Goal: Information Seeking & Learning: Learn about a topic

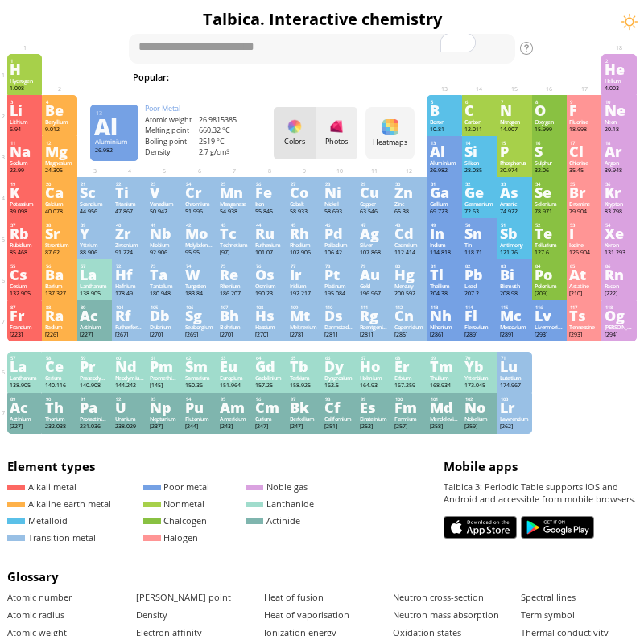
click at [338, 131] on div at bounding box center [337, 126] width 16 height 16
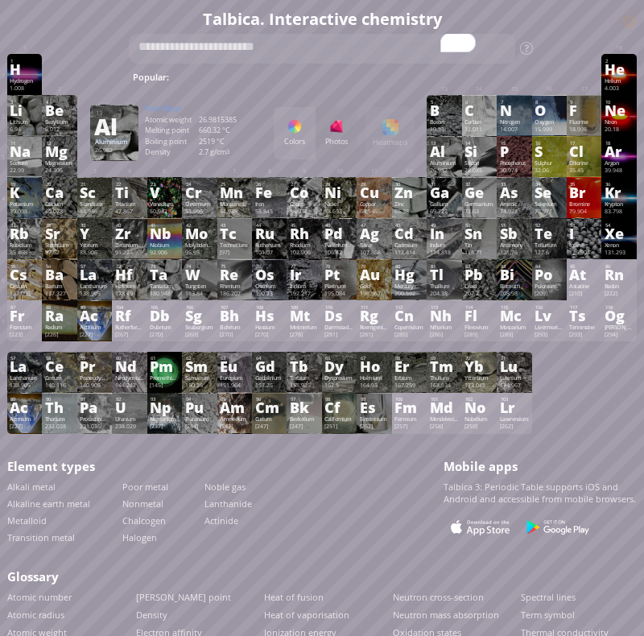
click at [394, 139] on div "Colors Photos Heatmaps Heatmaps Normal mode Melting point Boiling point Density…" at bounding box center [344, 133] width 141 height 52
click at [286, 134] on div "Colors" at bounding box center [295, 133] width 42 height 52
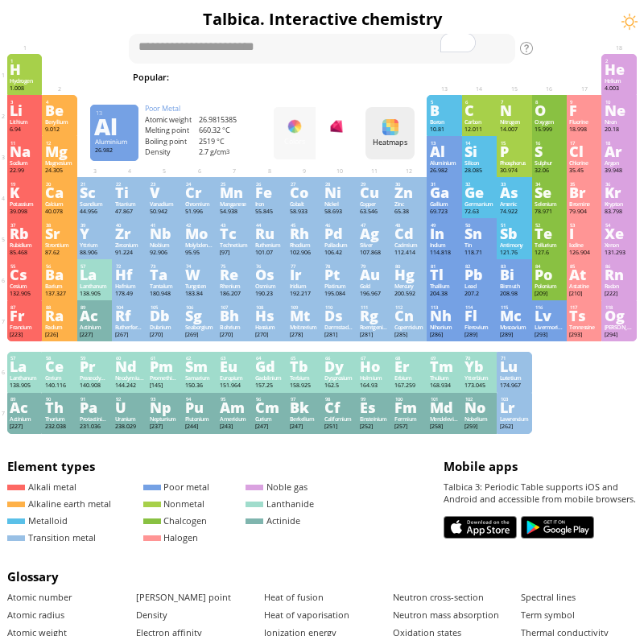
click at [394, 139] on div "Heatmaps" at bounding box center [390, 142] width 44 height 7
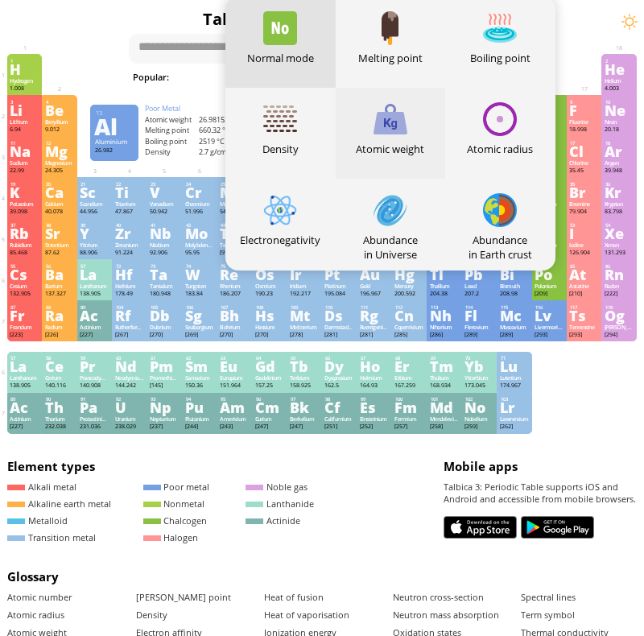
click at [392, 140] on div "Atomic weight" at bounding box center [391, 133] width 110 height 91
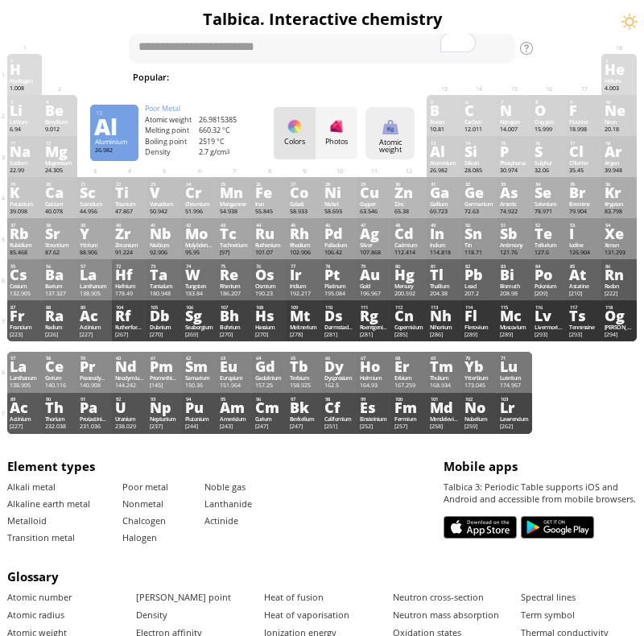
click at [375, 130] on div "Atomic weight Heatmaps Normal mode Melting point Boiling point Density Atomic w…" at bounding box center [390, 133] width 49 height 52
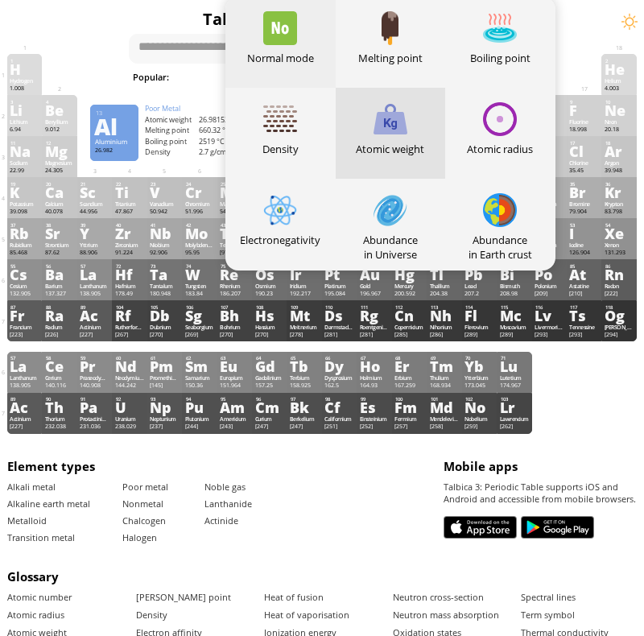
click at [288, 51] on div "Normal mode" at bounding box center [281, 58] width 110 height 15
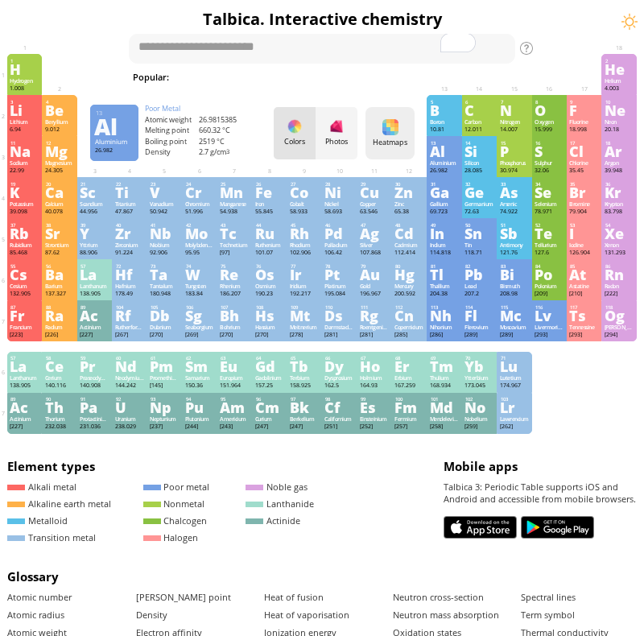
click at [393, 146] on div "Heatmaps" at bounding box center [390, 142] width 44 height 7
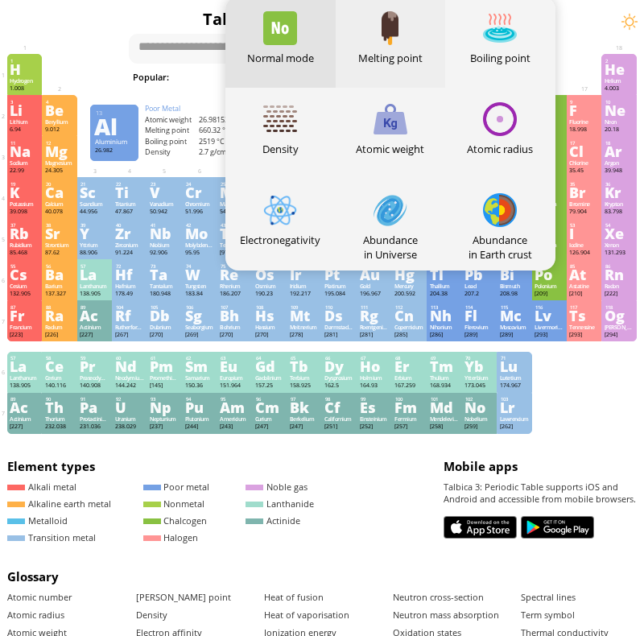
click at [416, 48] on div "Melting point" at bounding box center [391, 42] width 110 height 91
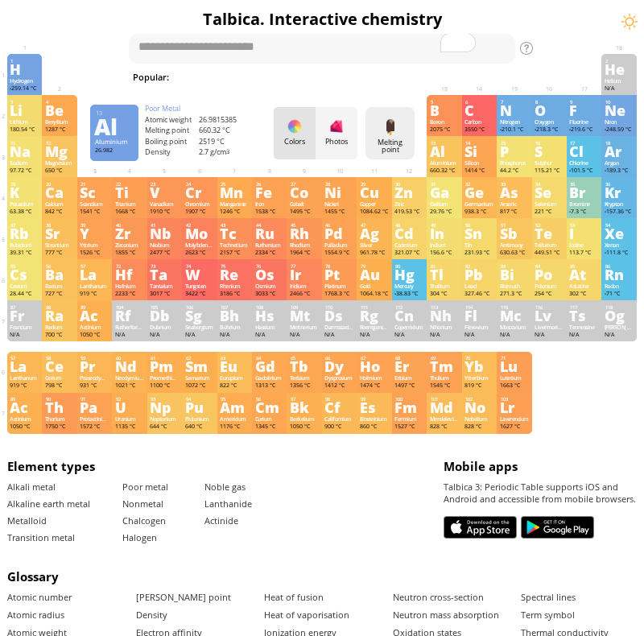
click at [391, 119] on div at bounding box center [391, 127] width 16 height 16
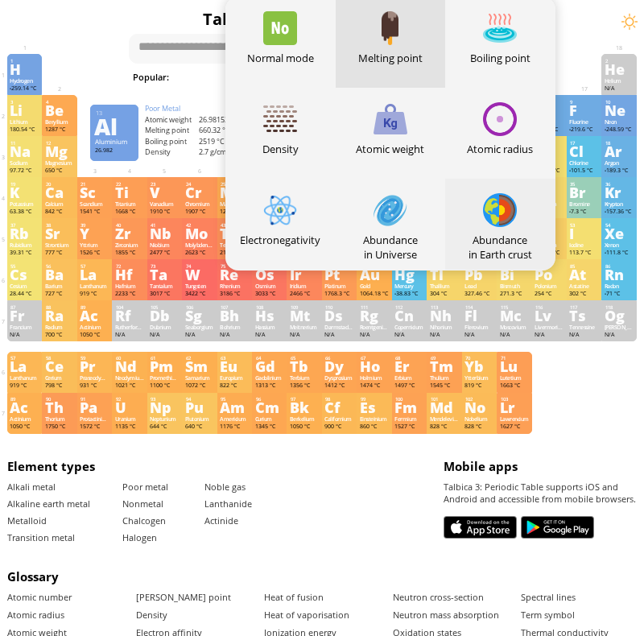
click at [487, 211] on div at bounding box center [500, 210] width 34 height 34
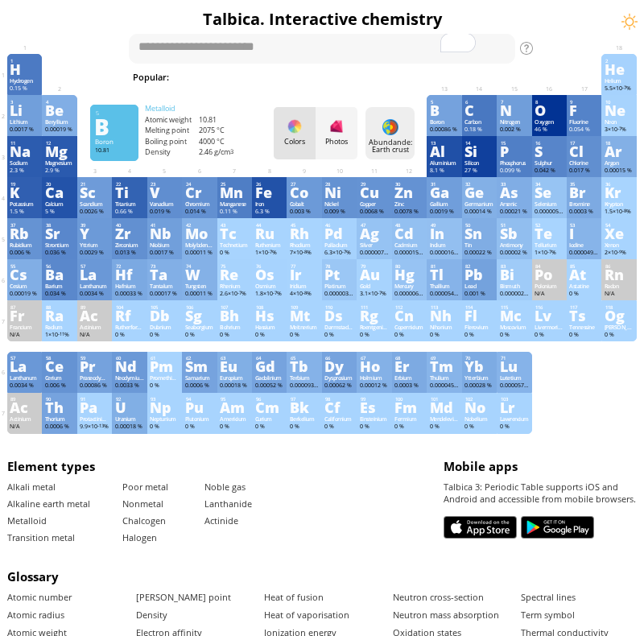
click at [396, 126] on div at bounding box center [391, 127] width 16 height 16
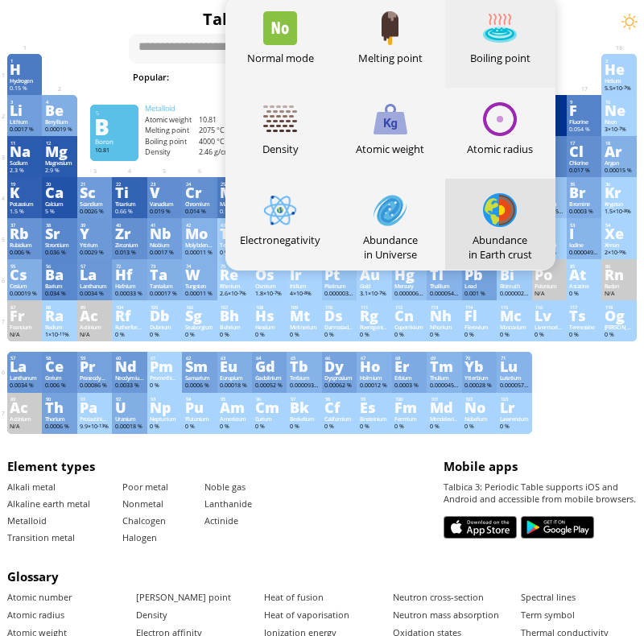
click at [508, 52] on div "Boiling point" at bounding box center [500, 58] width 110 height 15
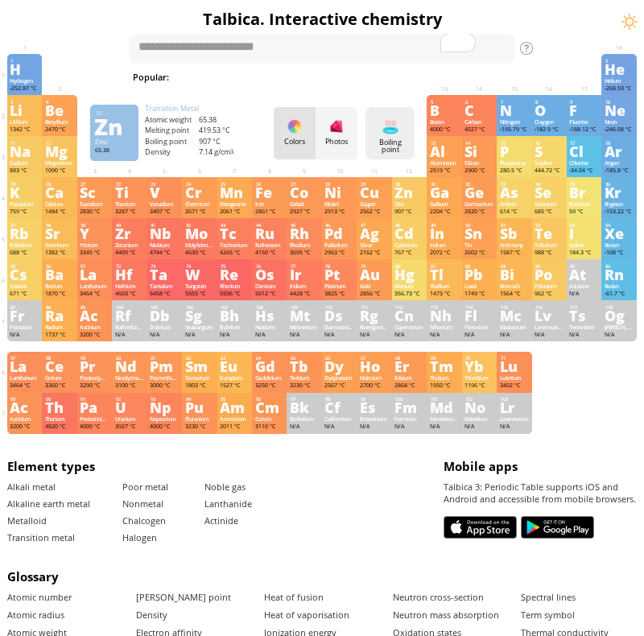
click at [404, 119] on div "Boiling point Heatmaps Normal mode Melting point Boiling point Density Atomic w…" at bounding box center [390, 133] width 49 height 52
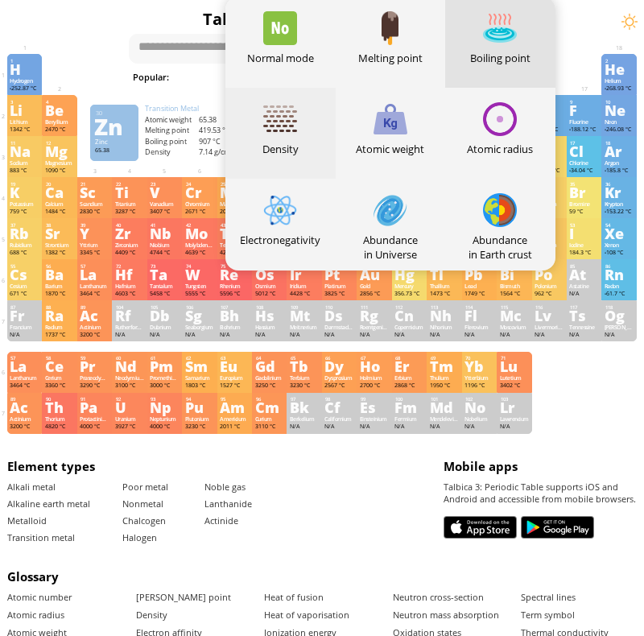
click at [263, 126] on div "Density" at bounding box center [281, 133] width 110 height 91
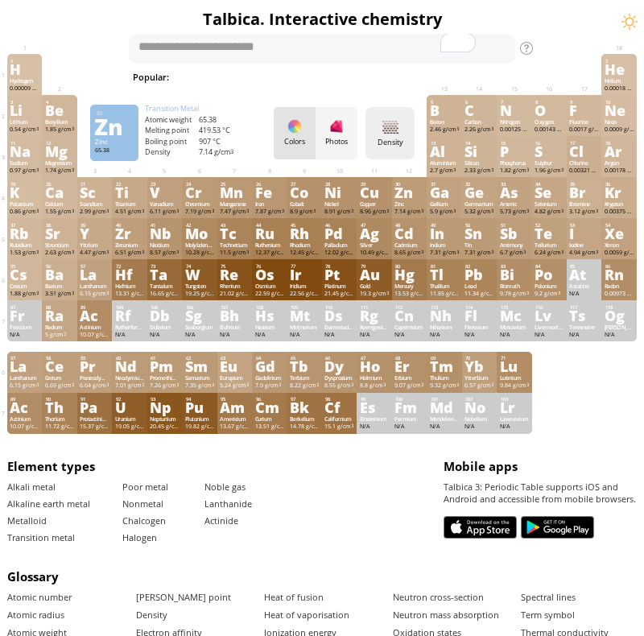
click at [392, 124] on div at bounding box center [391, 127] width 16 height 16
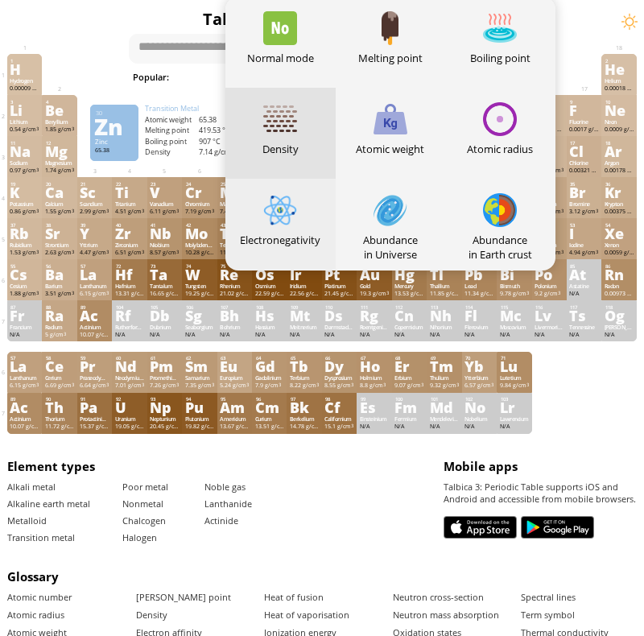
click at [289, 225] on div at bounding box center [280, 210] width 34 height 34
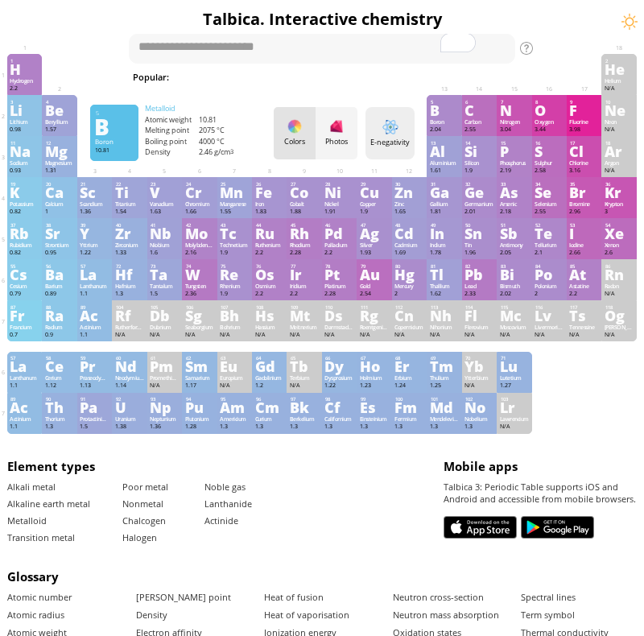
click at [392, 123] on div at bounding box center [391, 127] width 16 height 16
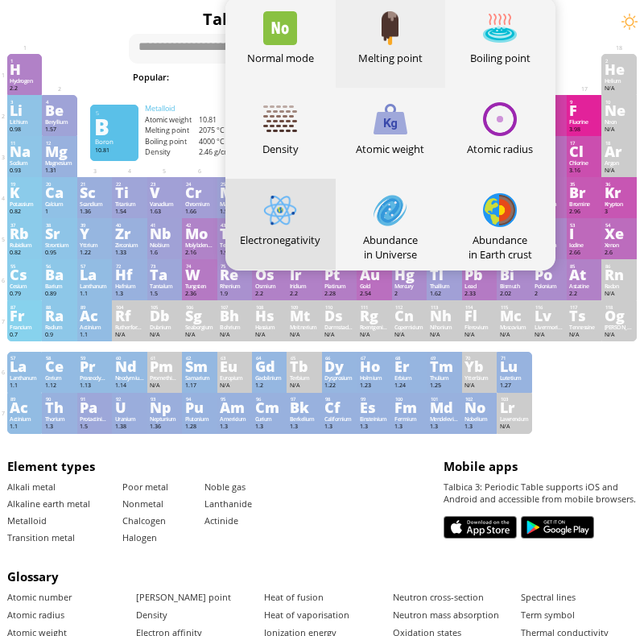
click at [387, 45] on div "Melting point" at bounding box center [391, 42] width 110 height 91
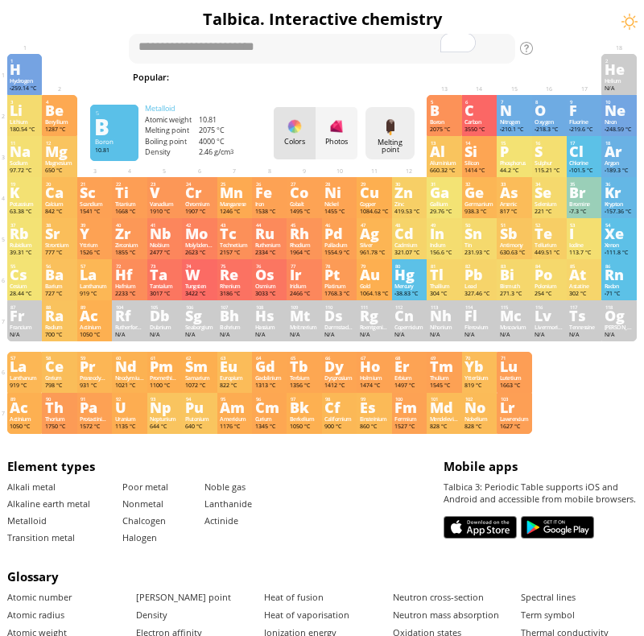
click at [401, 116] on div "Melting point Heatmaps Normal mode Melting point Boiling point Density Atomic w…" at bounding box center [390, 133] width 49 height 52
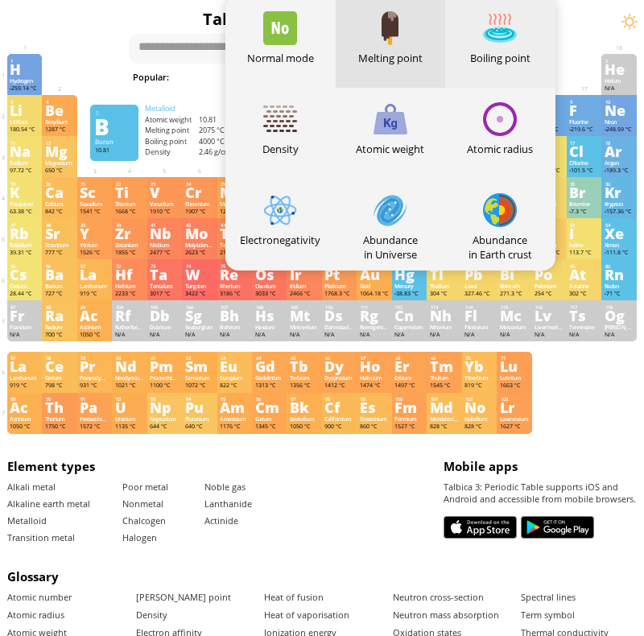
click at [483, 67] on div "Boiling point" at bounding box center [500, 42] width 110 height 91
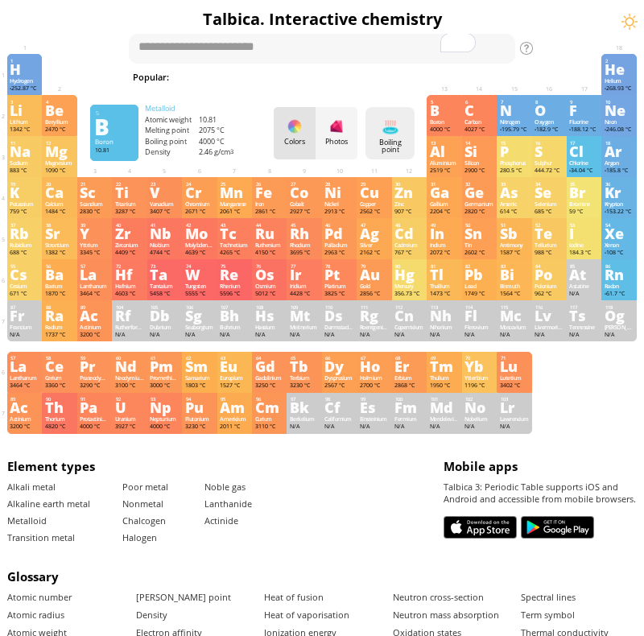
click at [383, 155] on div "Boiling point Heatmaps Normal mode Melting point Boiling point Density Atomic w…" at bounding box center [390, 133] width 49 height 52
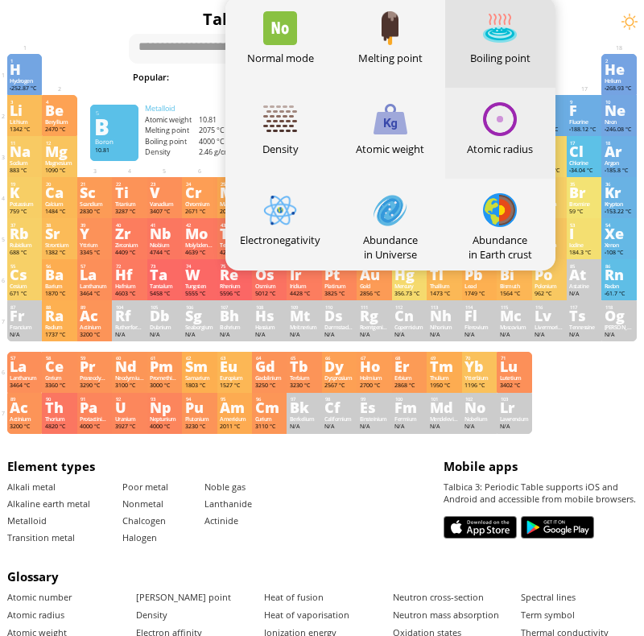
click at [482, 128] on div "Atomic radius" at bounding box center [500, 133] width 110 height 91
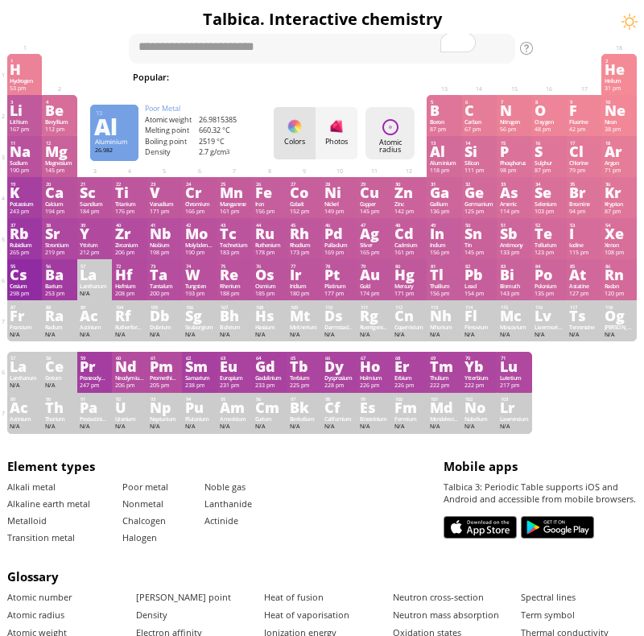
click at [385, 147] on div "Atomic radius" at bounding box center [390, 146] width 44 height 15
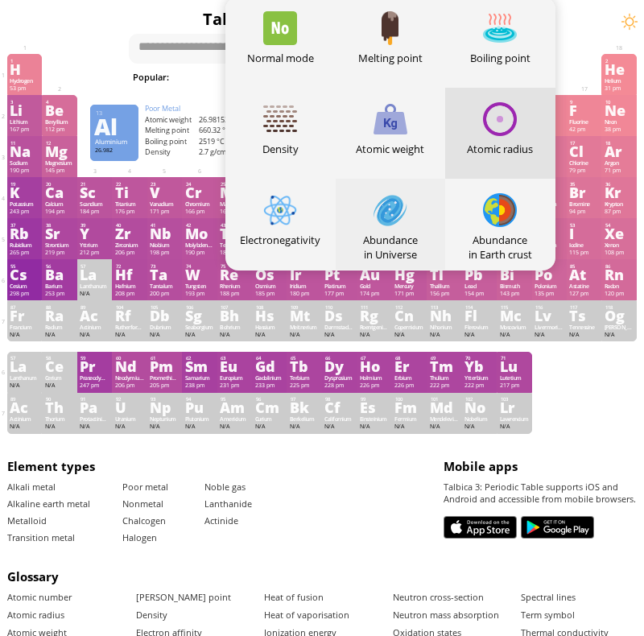
click at [367, 218] on div "Abundance in Universe" at bounding box center [391, 224] width 110 height 91
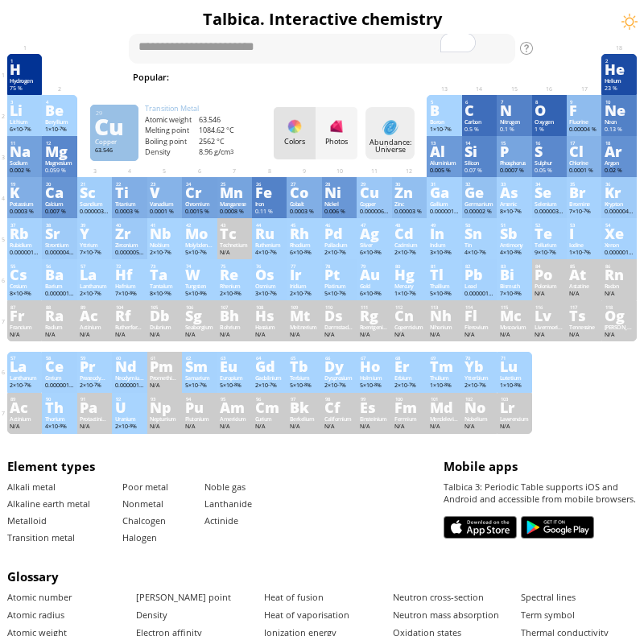
click at [378, 148] on div "Abundance: Universe" at bounding box center [390, 146] width 44 height 15
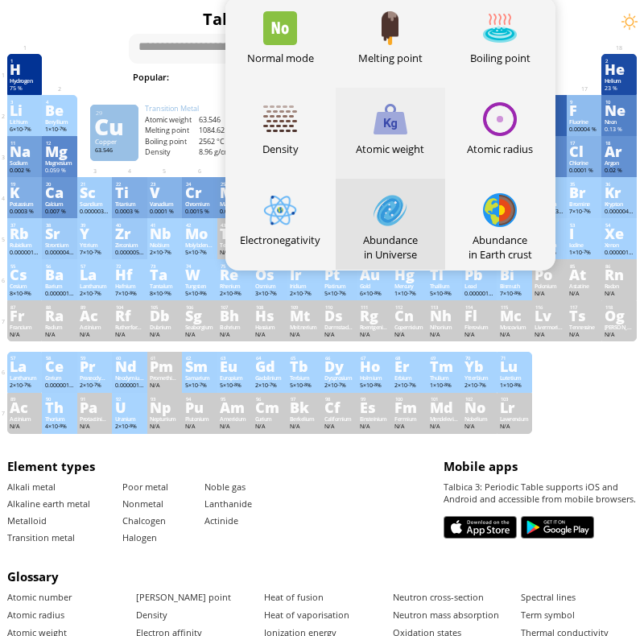
click at [380, 131] on div at bounding box center [391, 119] width 34 height 34
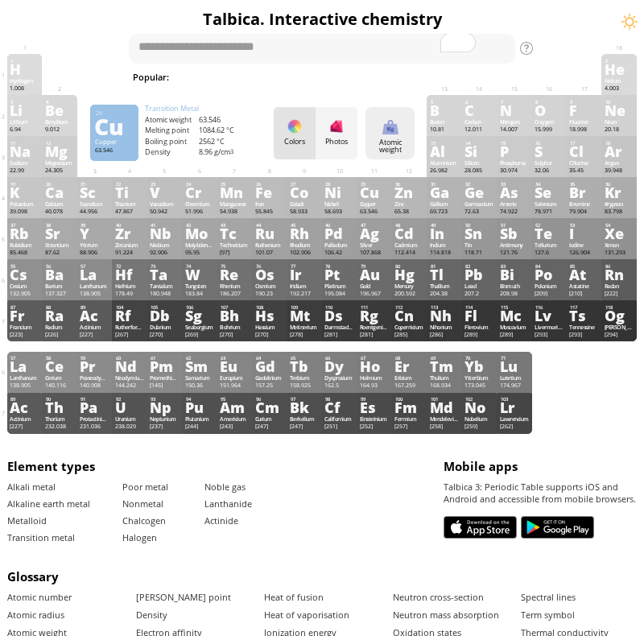
click at [386, 139] on div "Atomic weight" at bounding box center [390, 146] width 44 height 15
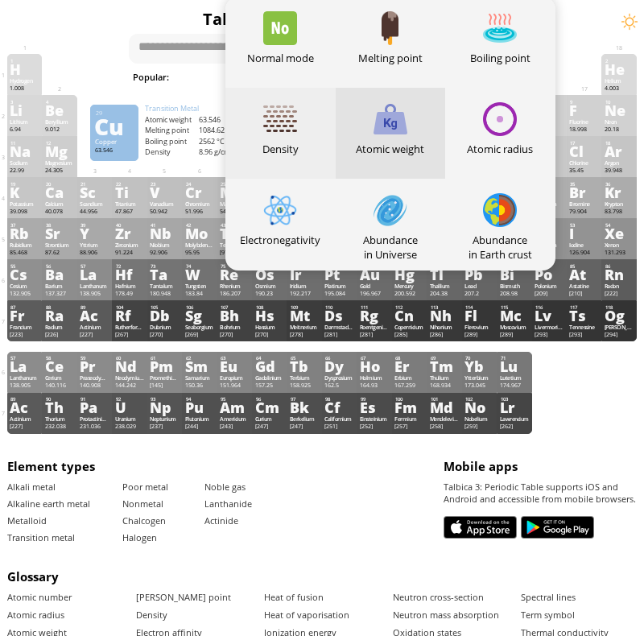
click at [309, 122] on div "Density" at bounding box center [281, 133] width 110 height 91
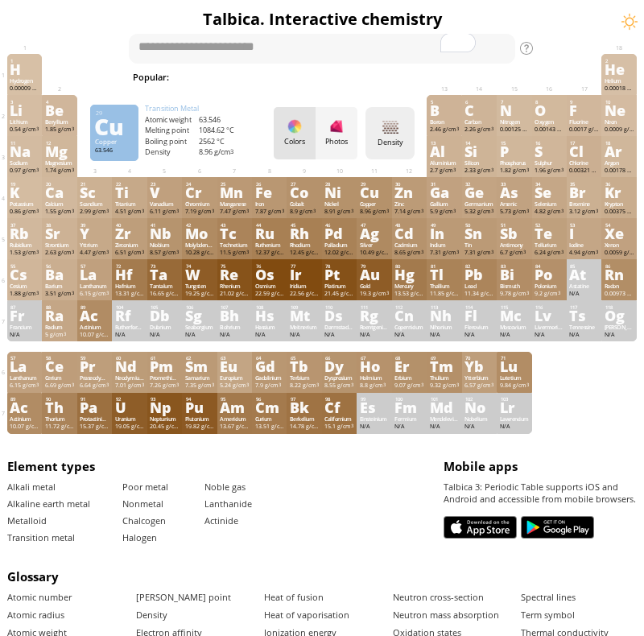
click at [367, 143] on div "Density Heatmaps Normal mode Melting point Boiling point Density Atomic weight …" at bounding box center [390, 133] width 49 height 52
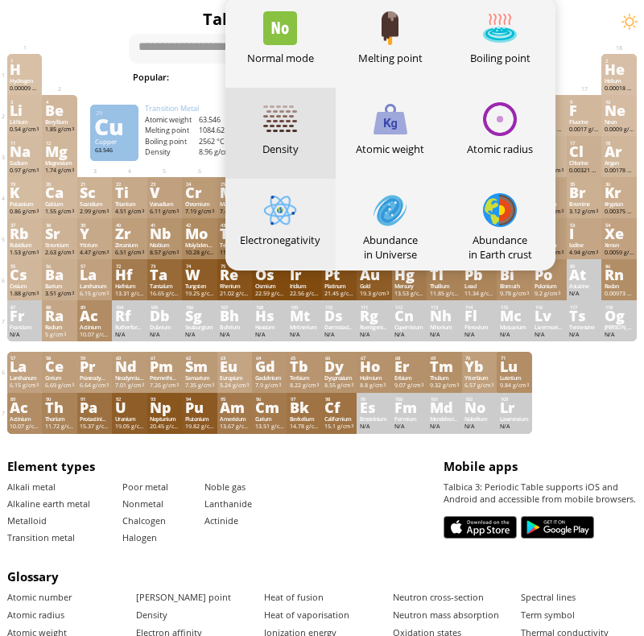
click at [302, 222] on div "Electronegativity" at bounding box center [281, 224] width 110 height 91
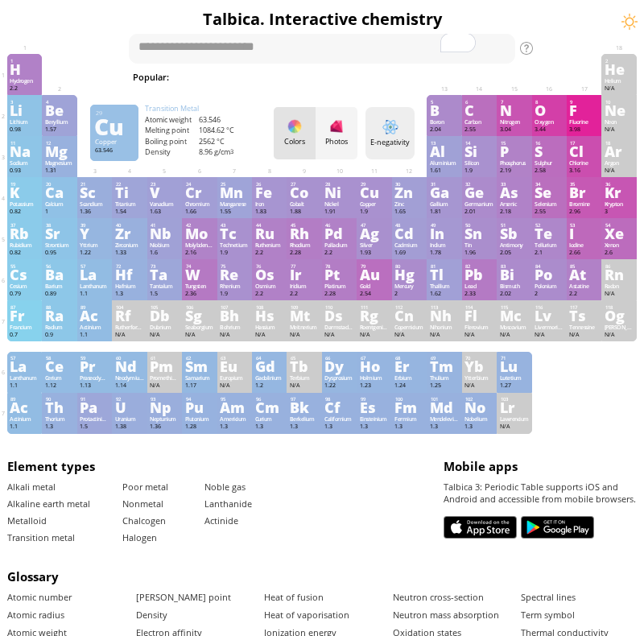
click at [374, 157] on div "E-negativity Heatmaps Normal mode Melting point Boiling point Density Atomic we…" at bounding box center [390, 133] width 49 height 52
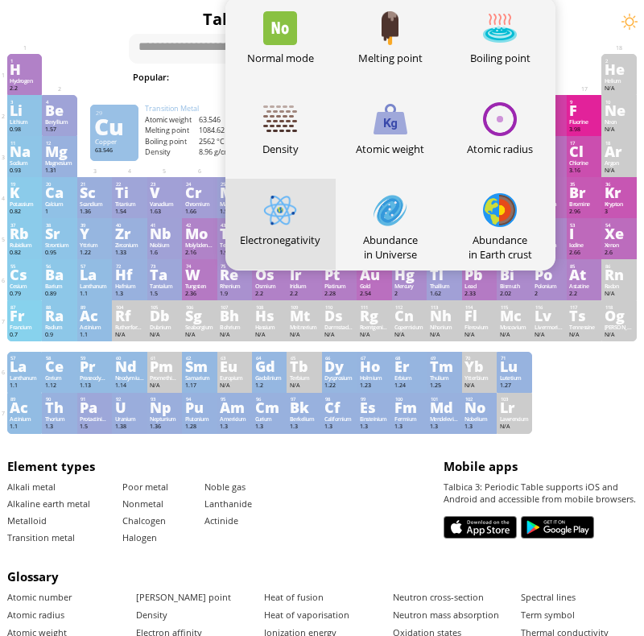
click at [270, 238] on div "Electronegativity" at bounding box center [281, 240] width 110 height 15
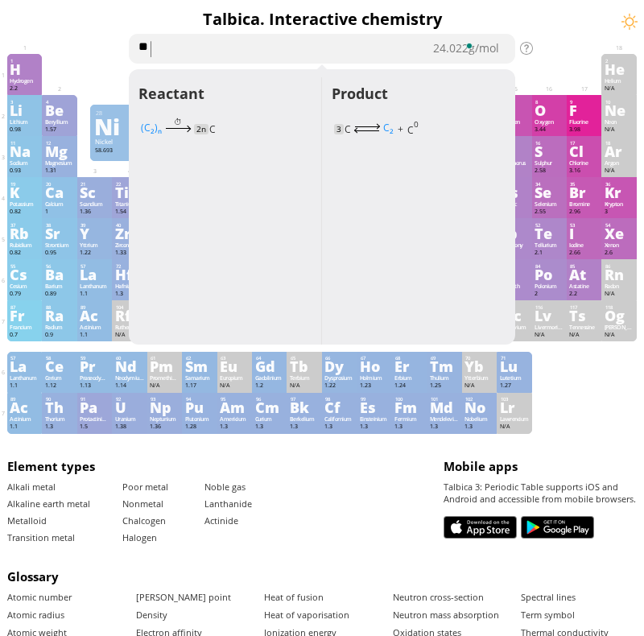
type textarea "*"
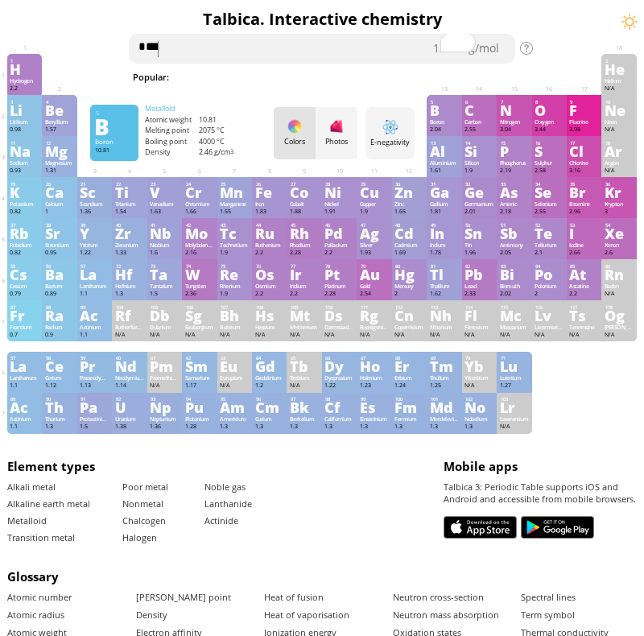
click at [243, 43] on textarea "***" at bounding box center [322, 49] width 387 height 30
type textarea "*"
click at [290, 75] on span "H 2 O" at bounding box center [303, 76] width 27 height 16
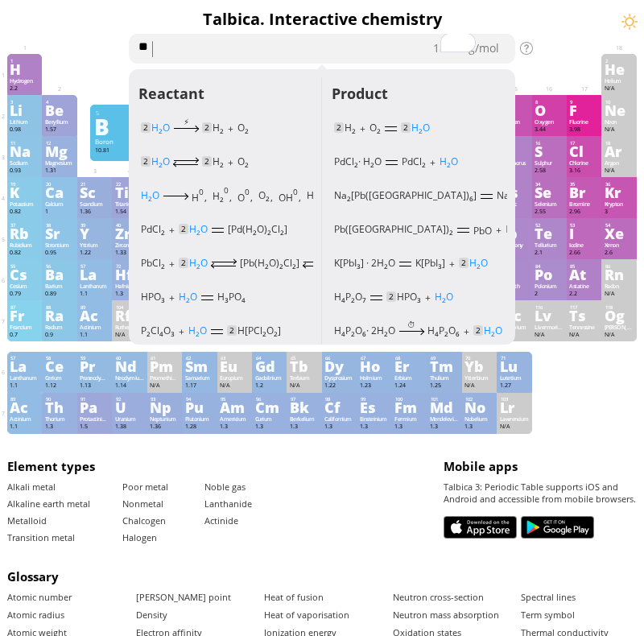
type textarea "*"
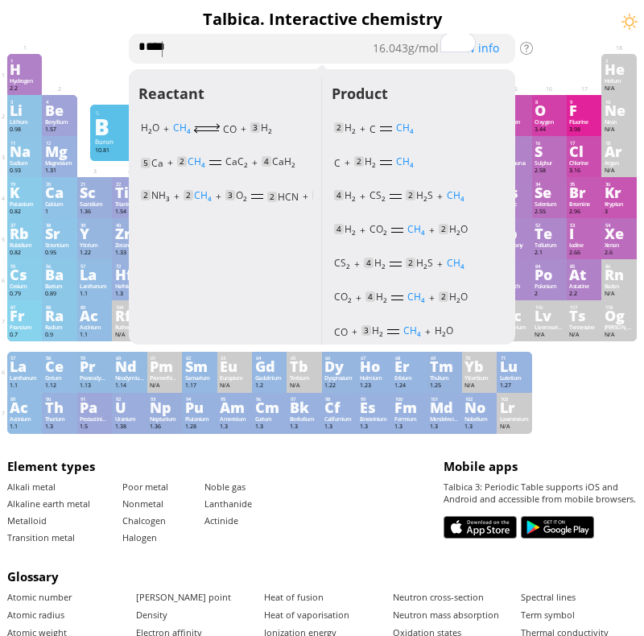
click at [212, 49] on textarea "****" at bounding box center [322, 49] width 387 height 30
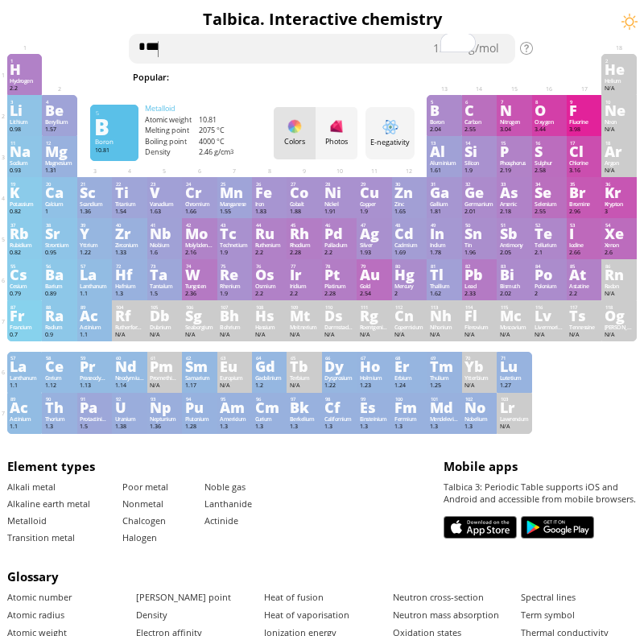
type textarea "*"
type textarea "**"
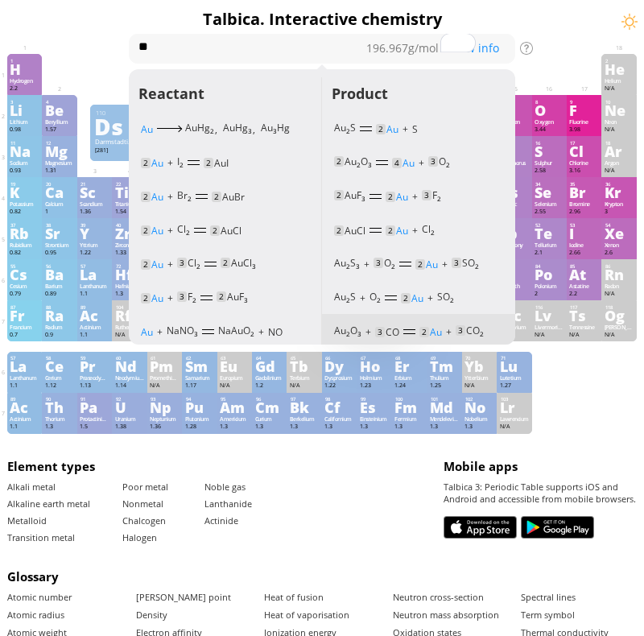
click at [358, 334] on sub "3" at bounding box center [360, 335] width 4 height 8
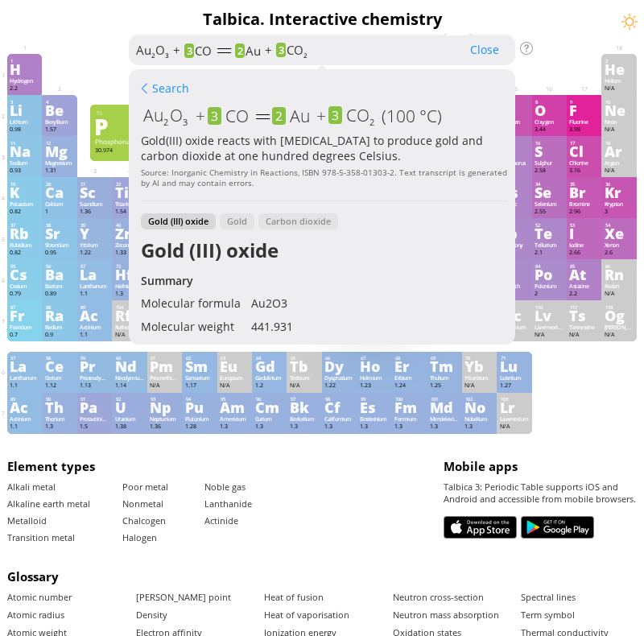
click at [486, 46] on div "Close" at bounding box center [484, 49] width 61 height 19
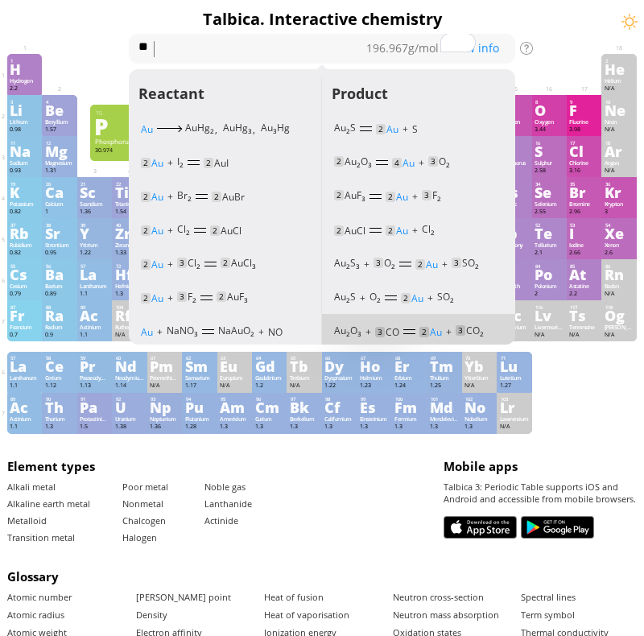
click at [560, 44] on div "Summary Molecular formula Molecular weight Exact mass Monoisotopic mass Classif…" at bounding box center [322, 402] width 644 height 804
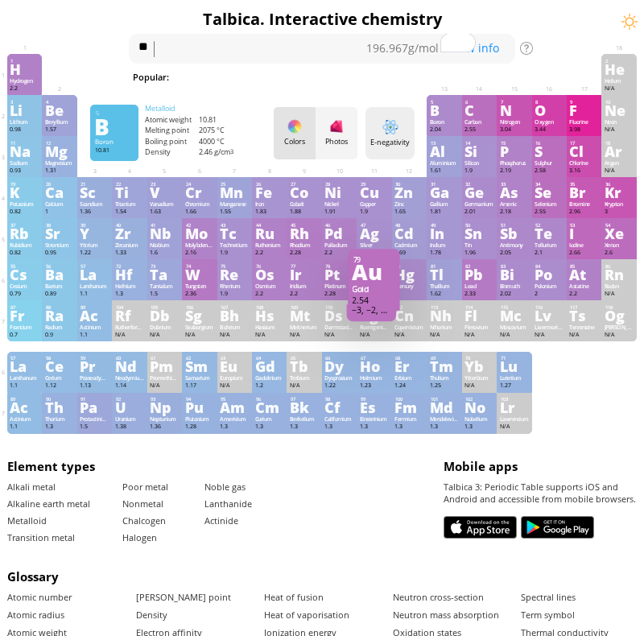
click at [396, 136] on div "E-negativity Heatmaps Normal mode Melting point Boiling point Density Atomic we…" at bounding box center [390, 133] width 49 height 52
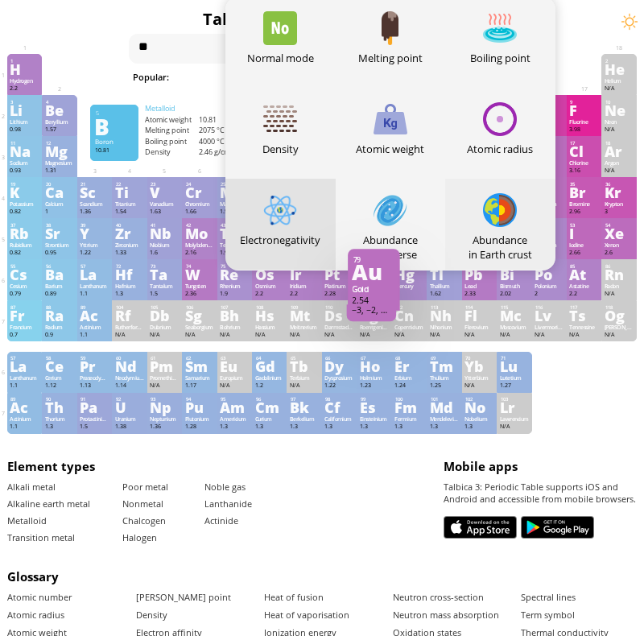
click at [503, 203] on div at bounding box center [500, 210] width 34 height 34
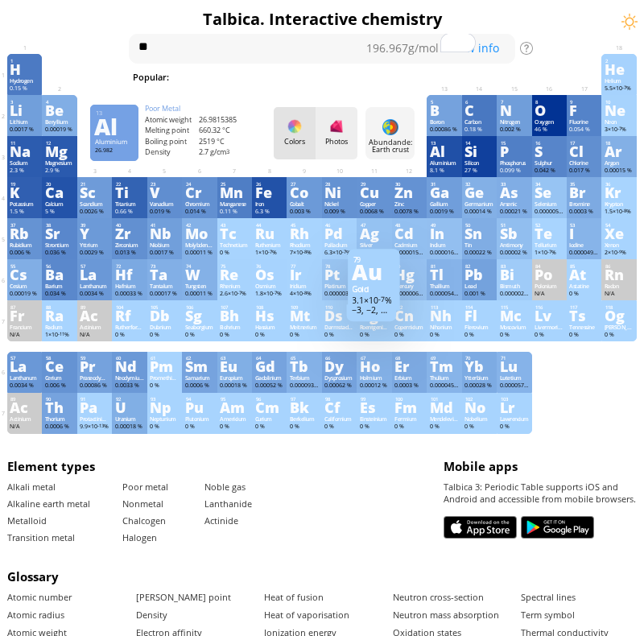
click at [354, 148] on div "Photos" at bounding box center [337, 133] width 42 height 52
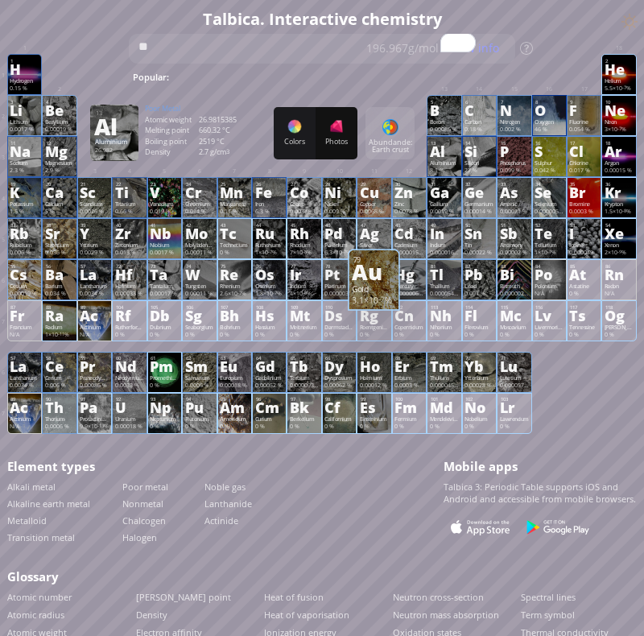
click at [392, 148] on div "Colors Photos Abundande: Earth crust Heatmaps Normal mode Melting point Boiling…" at bounding box center [344, 133] width 141 height 52
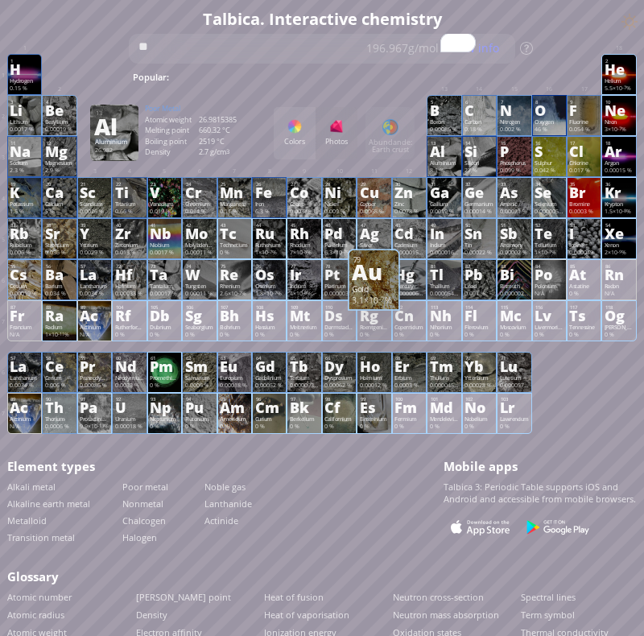
click at [388, 144] on div "Colors Photos Abundande: Earth crust Heatmaps Normal mode Melting point Boiling…" at bounding box center [344, 133] width 141 height 52
click at [295, 144] on div "Colors" at bounding box center [295, 142] width 42 height 7
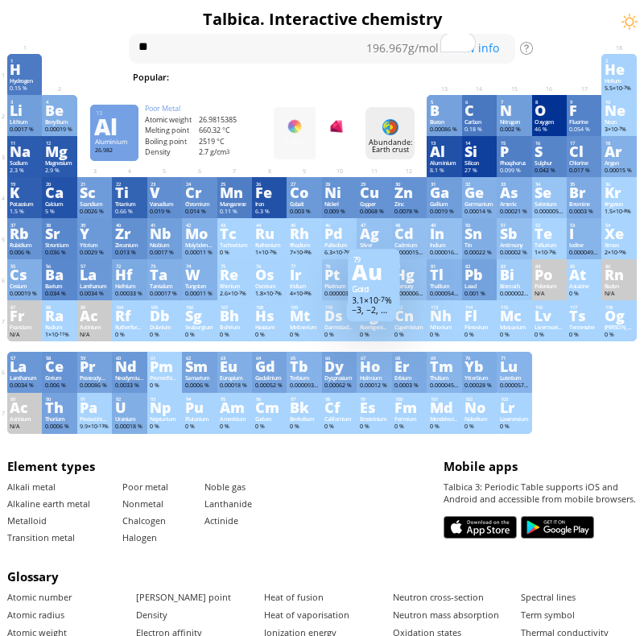
click at [411, 141] on div "Abundande: Earth crust" at bounding box center [390, 146] width 44 height 15
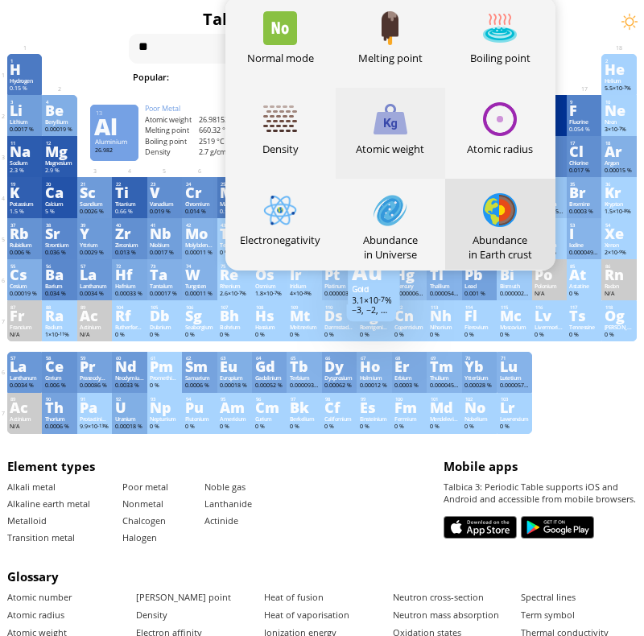
click at [378, 136] on div "Atomic weight" at bounding box center [391, 133] width 110 height 91
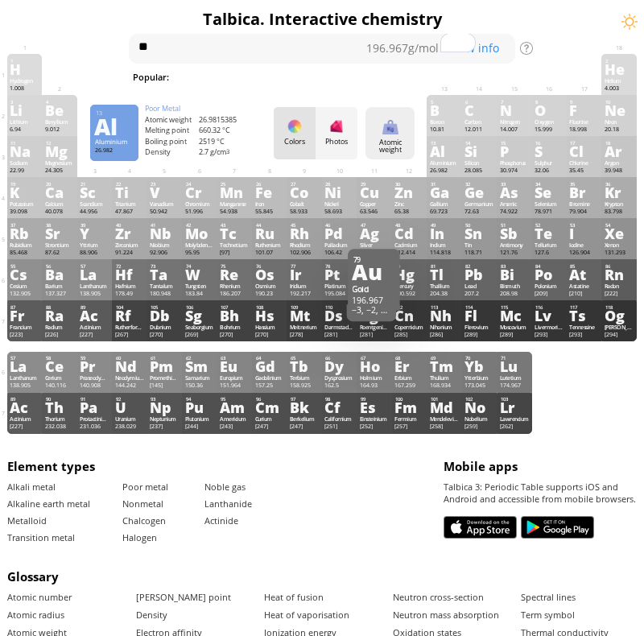
click at [402, 135] on div "Atomic weight Heatmaps Normal mode Melting point Boiling point Density Atomic w…" at bounding box center [390, 133] width 49 height 52
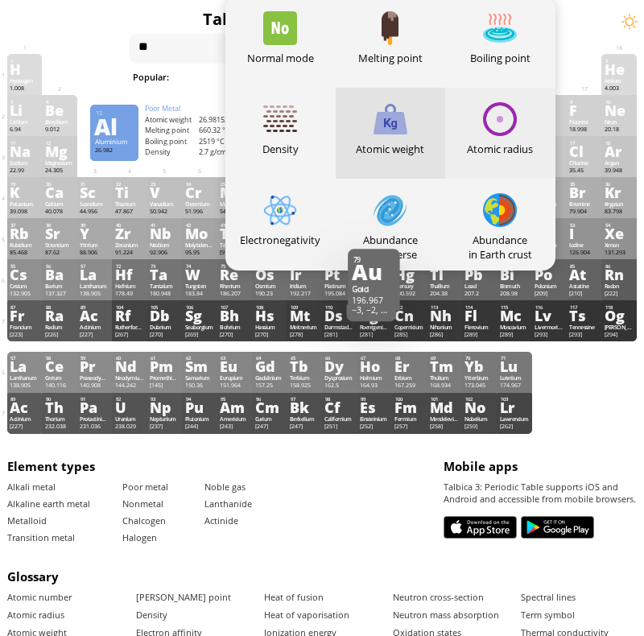
click at [521, 131] on div "Atomic radius" at bounding box center [500, 133] width 110 height 91
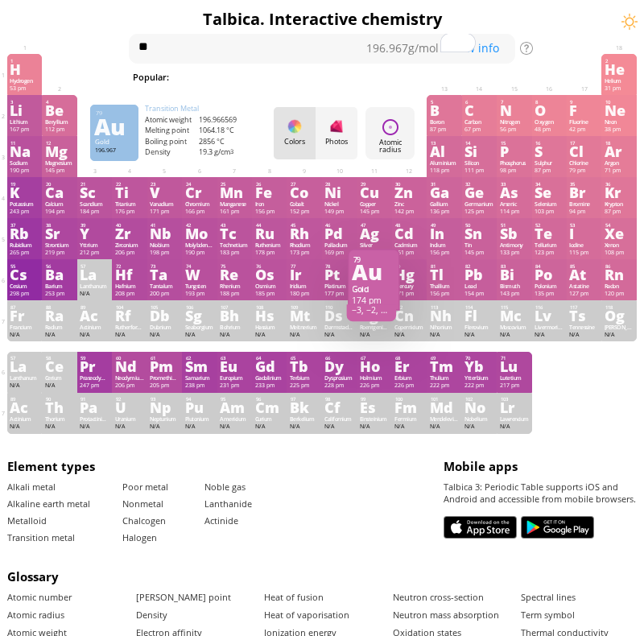
click at [356, 295] on div "Gold" at bounding box center [375, 289] width 44 height 11
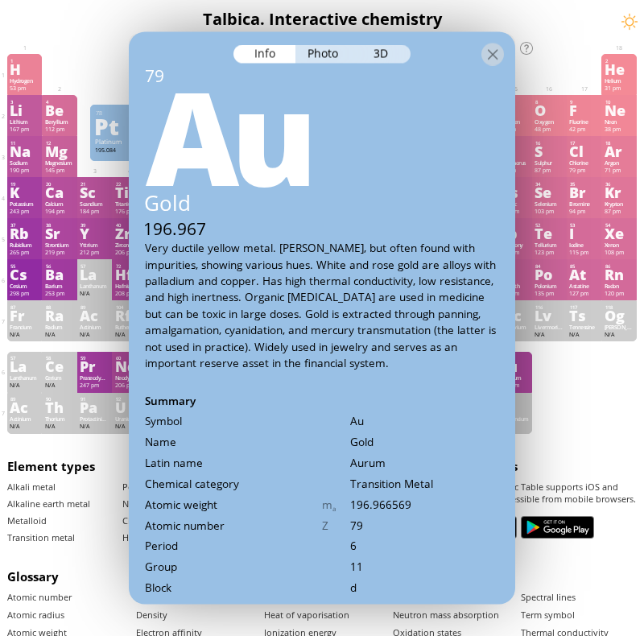
click at [76, 59] on div at bounding box center [59, 61] width 35 height 14
click at [491, 62] on div at bounding box center [493, 55] width 23 height 23
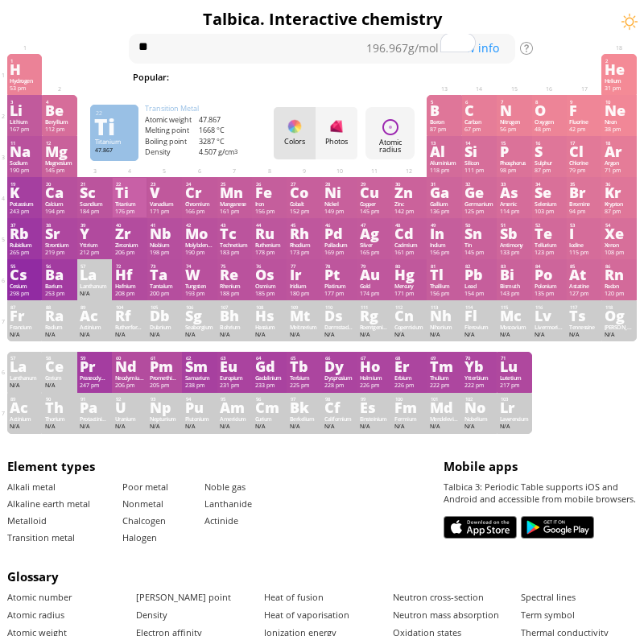
click at [118, 193] on div "Ti" at bounding box center [129, 192] width 29 height 13
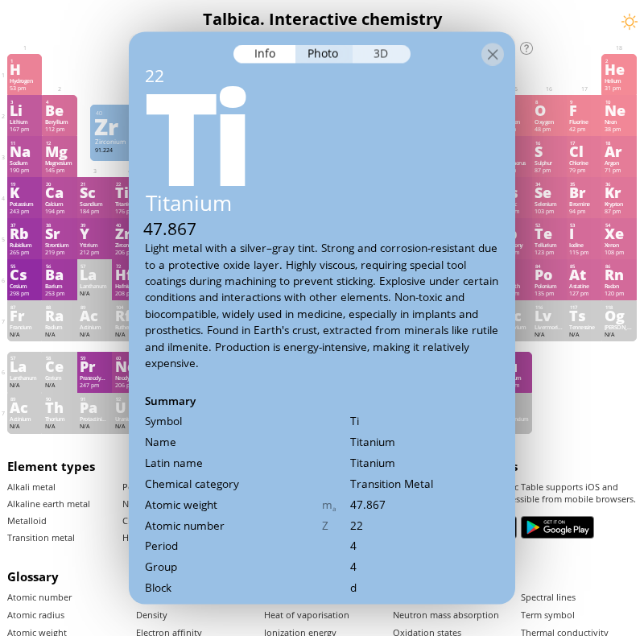
click at [370, 57] on div "3D" at bounding box center [382, 54] width 58 height 19
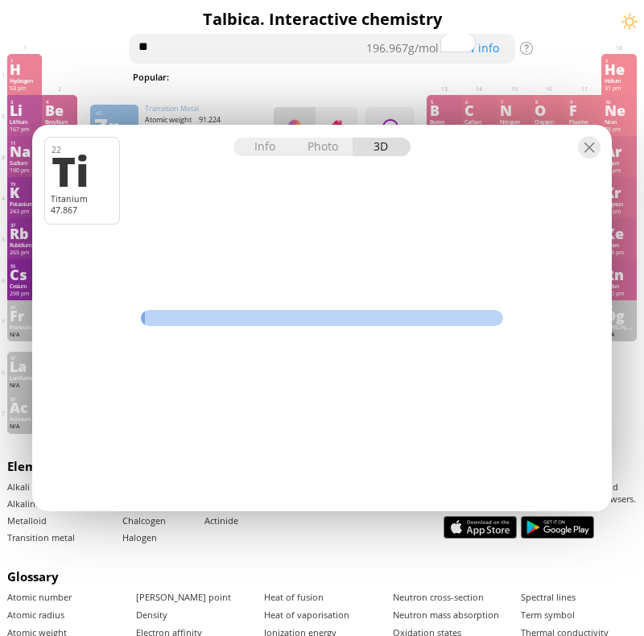
click at [300, 52] on textarea "**" at bounding box center [322, 49] width 387 height 30
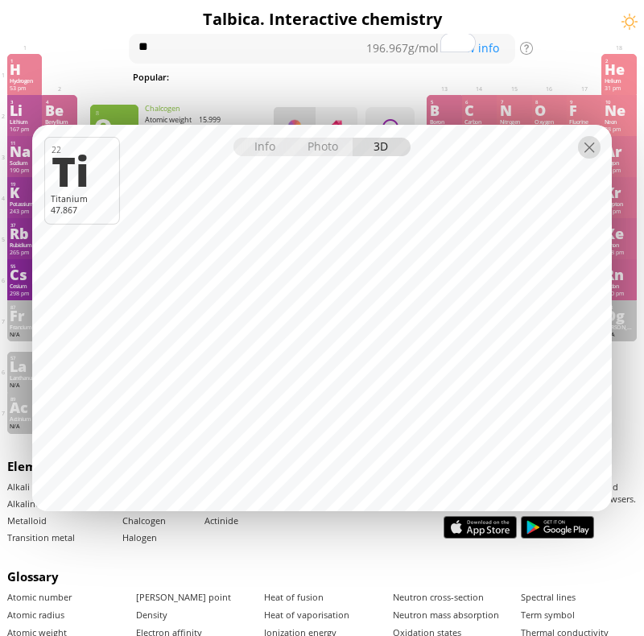
click at [599, 148] on div at bounding box center [589, 147] width 23 height 23
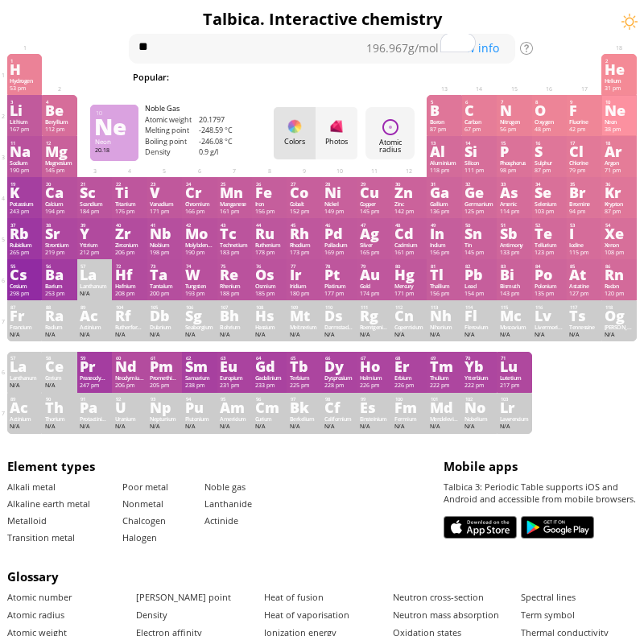
click at [625, 128] on div "38 pm" at bounding box center [619, 129] width 29 height 7
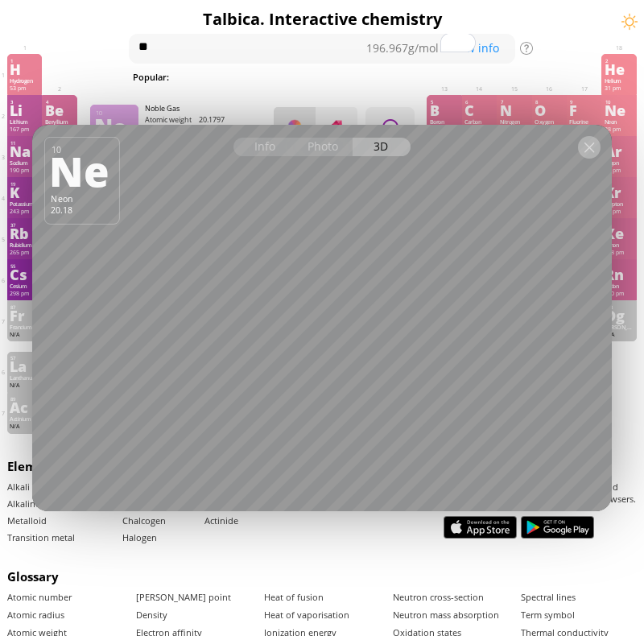
click at [592, 143] on div at bounding box center [589, 147] width 23 height 23
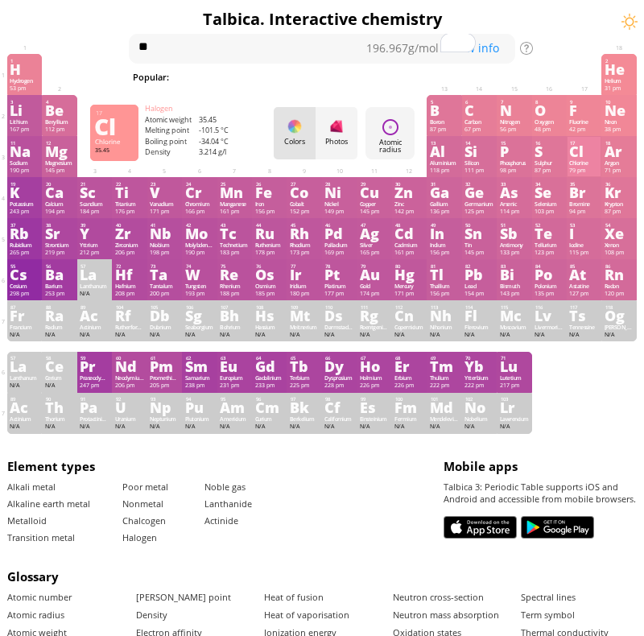
click at [574, 170] on div "79 pm" at bounding box center [584, 170] width 29 height 7
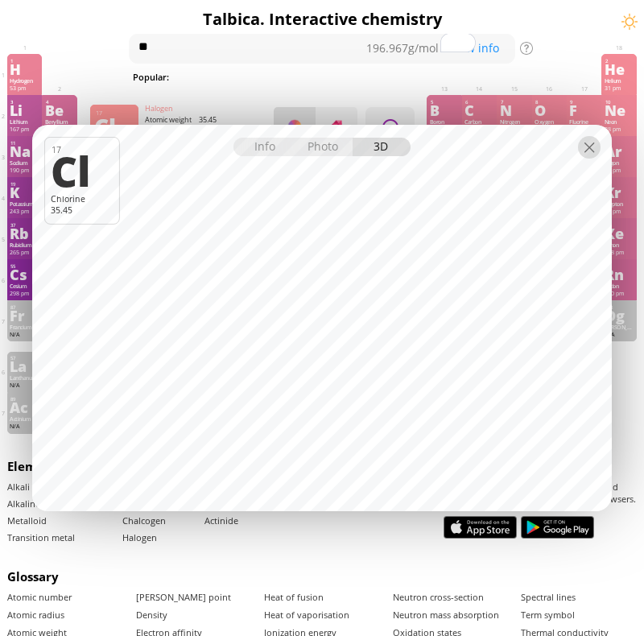
click at [591, 148] on div at bounding box center [589, 147] width 23 height 23
